Goal: Information Seeking & Learning: Learn about a topic

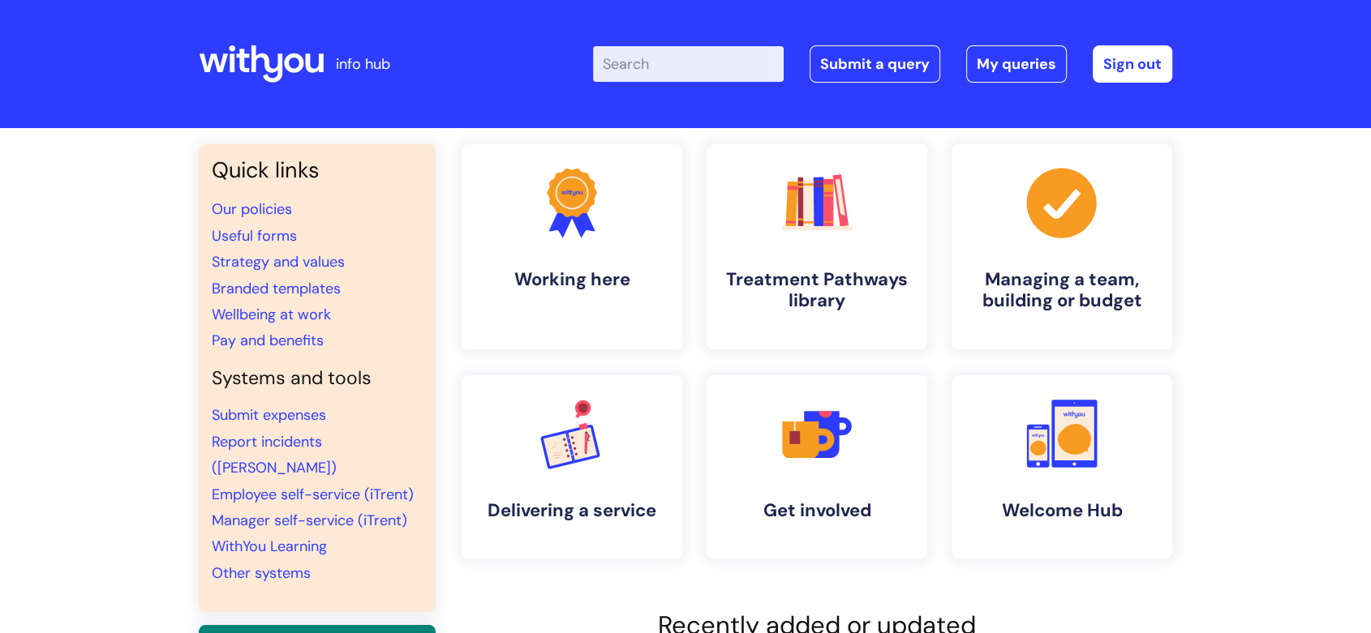
click at [660, 56] on input "Enter your search term here..." at bounding box center [688, 64] width 191 height 36
type input "time off"
click button "Search" at bounding box center [0, 0] width 0 height 0
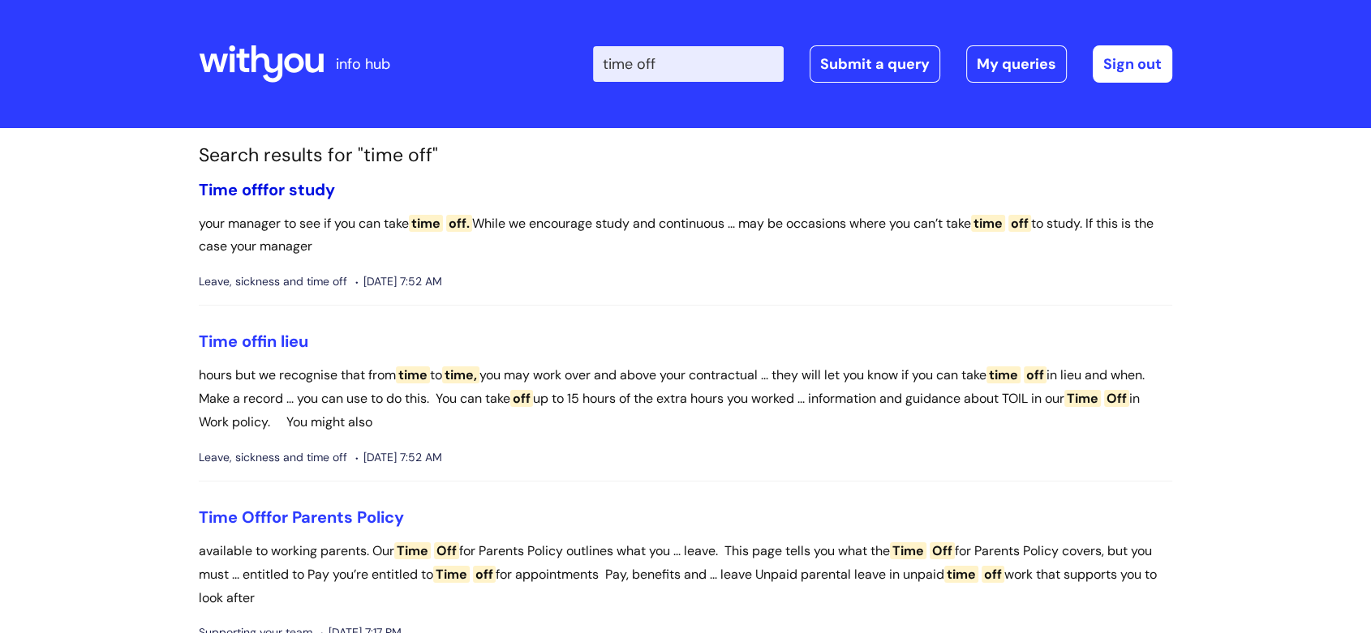
click at [271, 193] on link "Time off for study" at bounding box center [267, 189] width 136 height 21
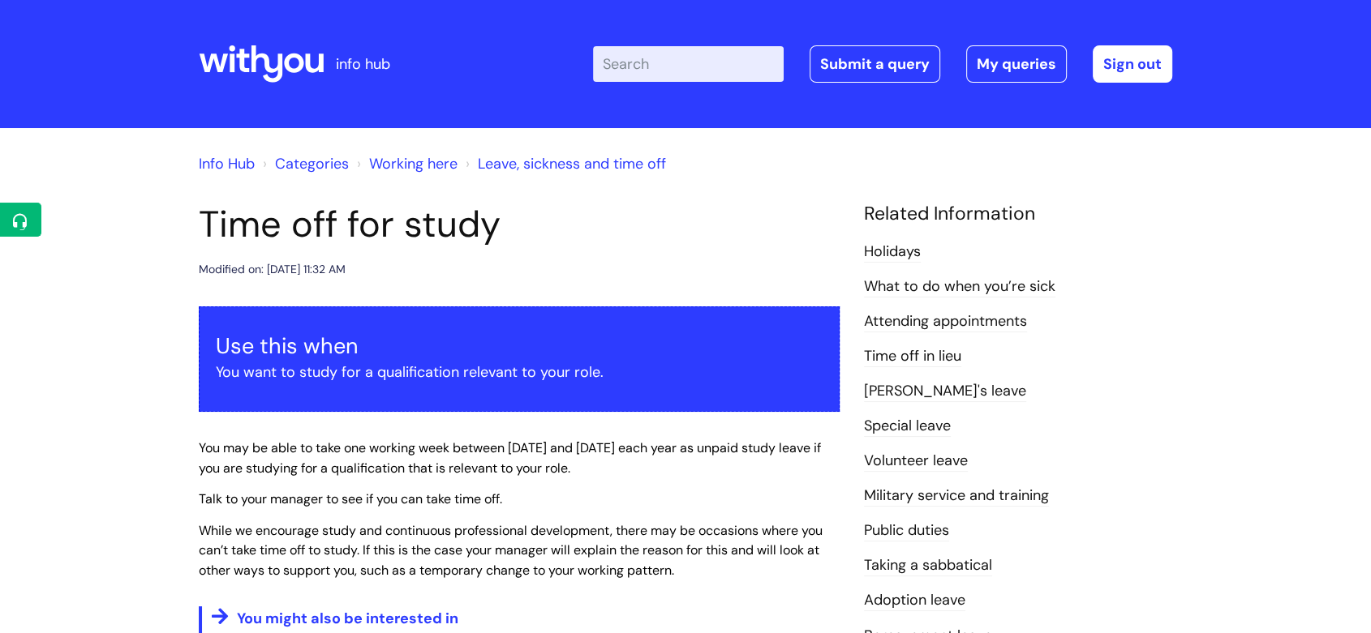
click at [675, 70] on input "Enter your search term here..." at bounding box center [688, 64] width 191 height 36
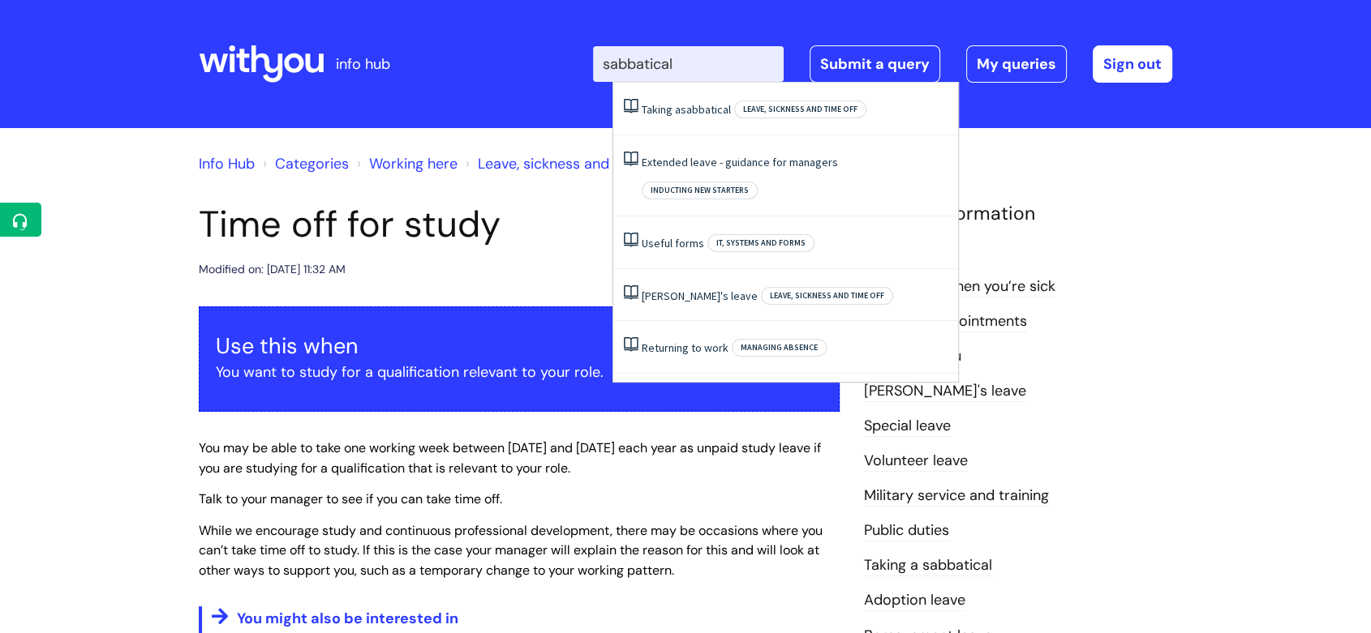
type input "sabbatical"
click button "Search" at bounding box center [0, 0] width 0 height 0
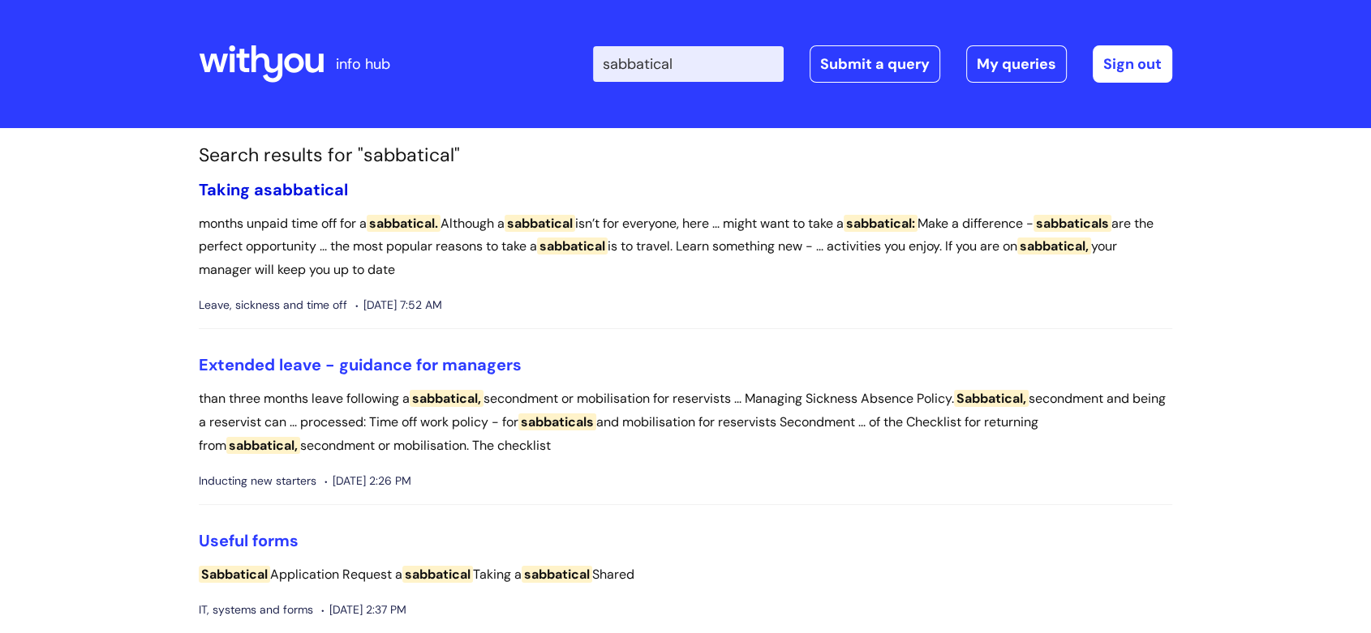
click at [324, 187] on span "sabbatical" at bounding box center [306, 189] width 84 height 21
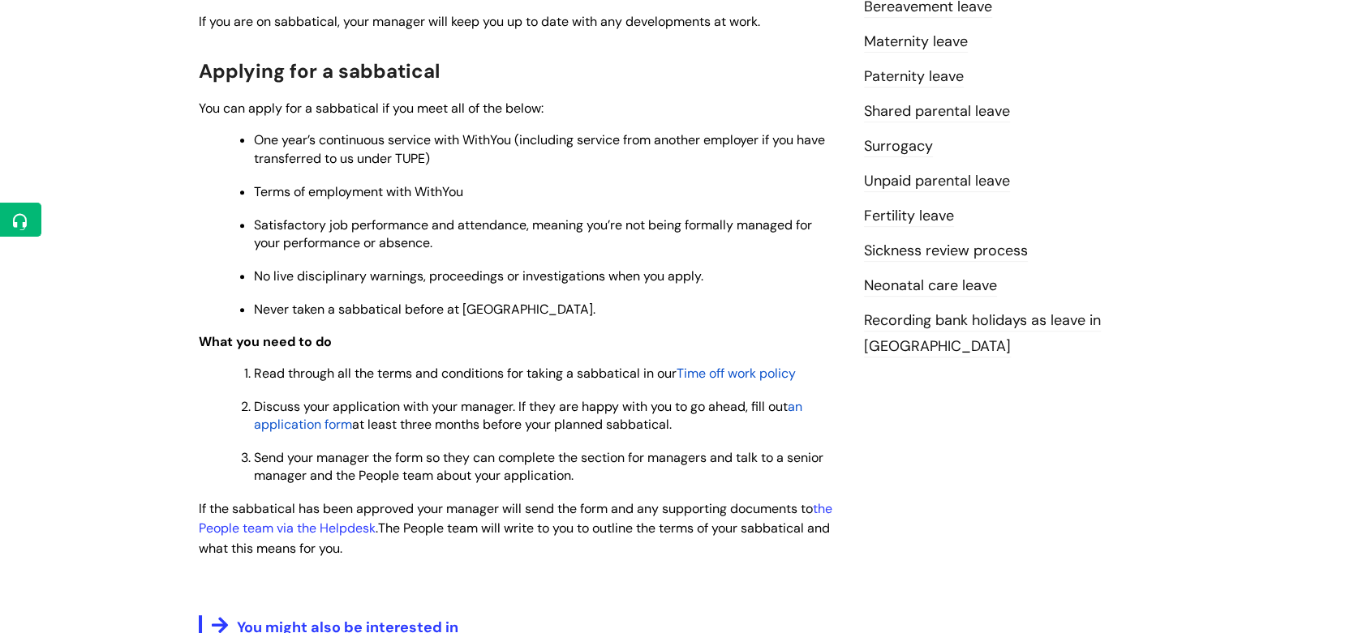
scroll to position [630, 0]
click at [732, 376] on span "Time off work policy" at bounding box center [735, 372] width 119 height 17
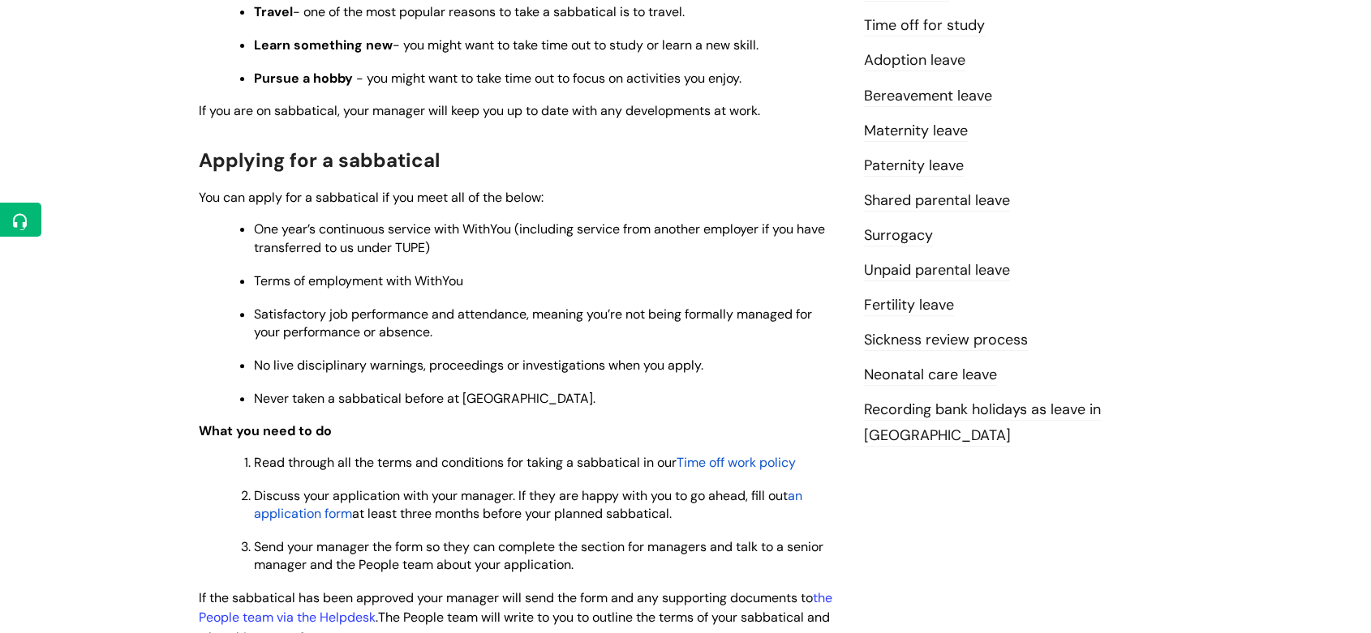
scroll to position [630, 0]
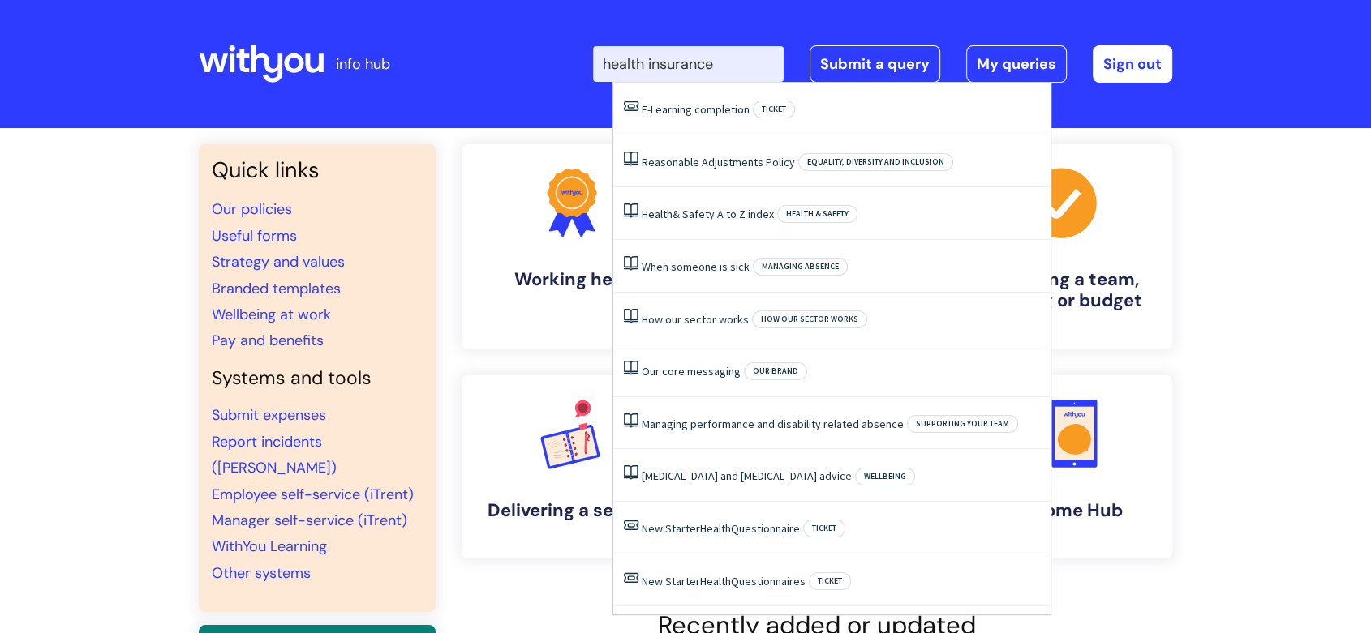
type input "health insurance"
click button "Search" at bounding box center [0, 0] width 0 height 0
